Goal: Find specific page/section: Find specific page/section

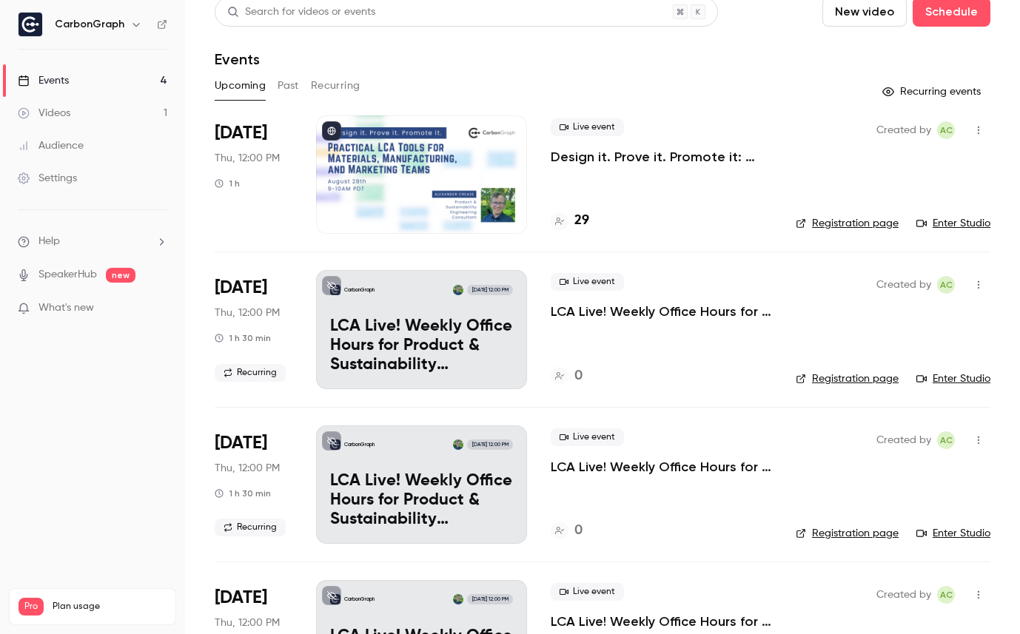
scroll to position [21, 0]
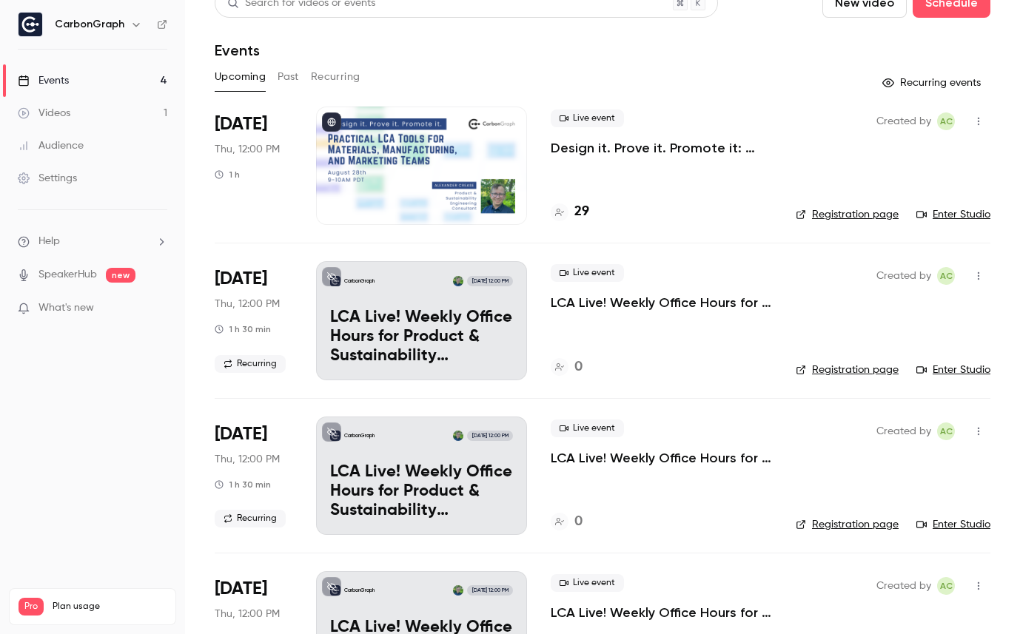
click at [579, 215] on h4 "29" at bounding box center [581, 212] width 15 height 20
